Goal: Find specific page/section: Find specific page/section

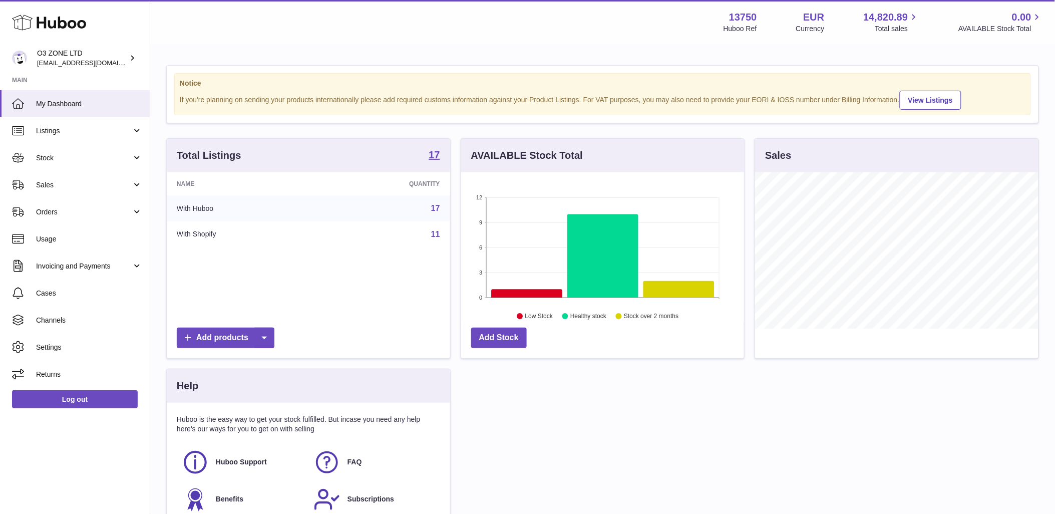
scroll to position [156, 283]
click at [64, 181] on span "Sales" at bounding box center [84, 185] width 96 height 10
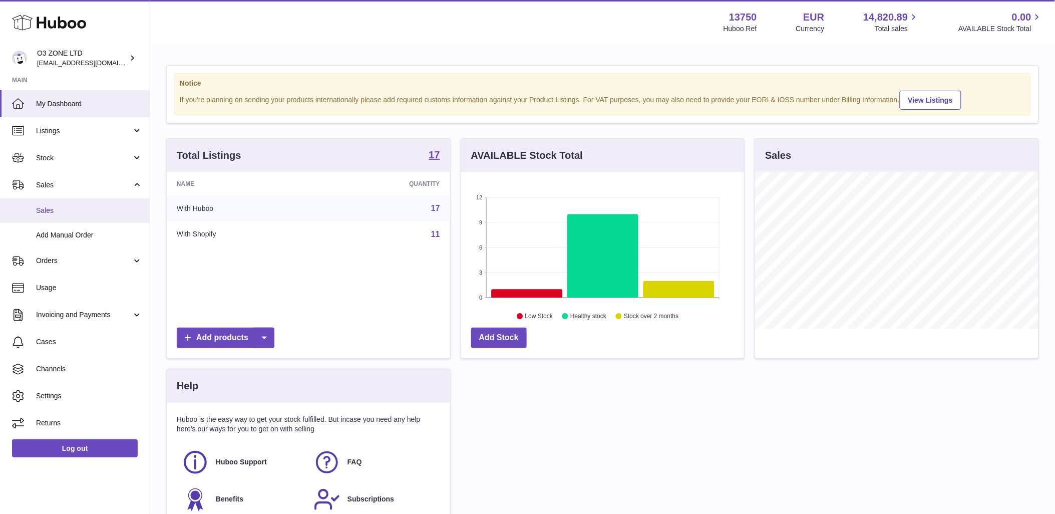
click at [57, 212] on span "Sales" at bounding box center [89, 211] width 106 height 10
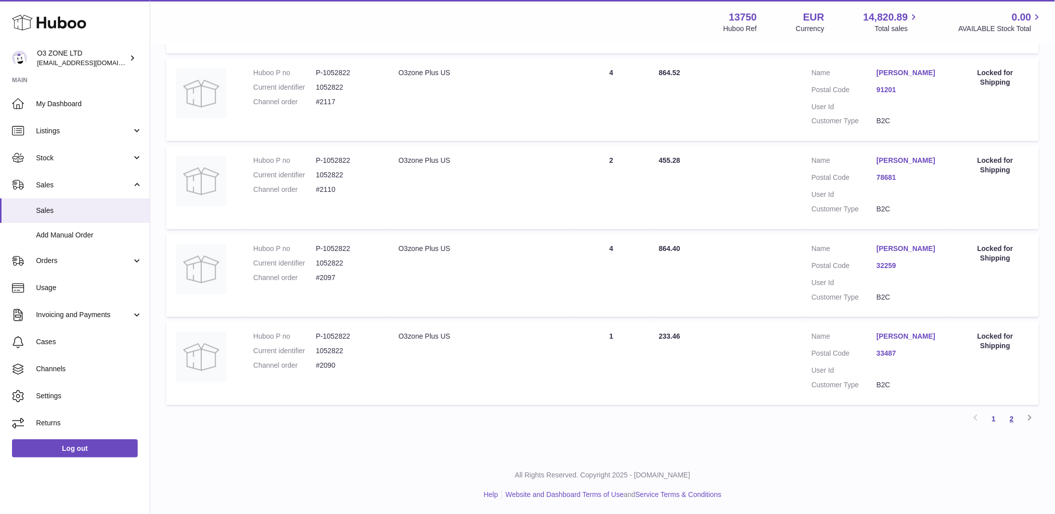
click at [1018, 419] on link "2" at bounding box center [1012, 418] width 18 height 18
